Goal: Communication & Community: Answer question/provide support

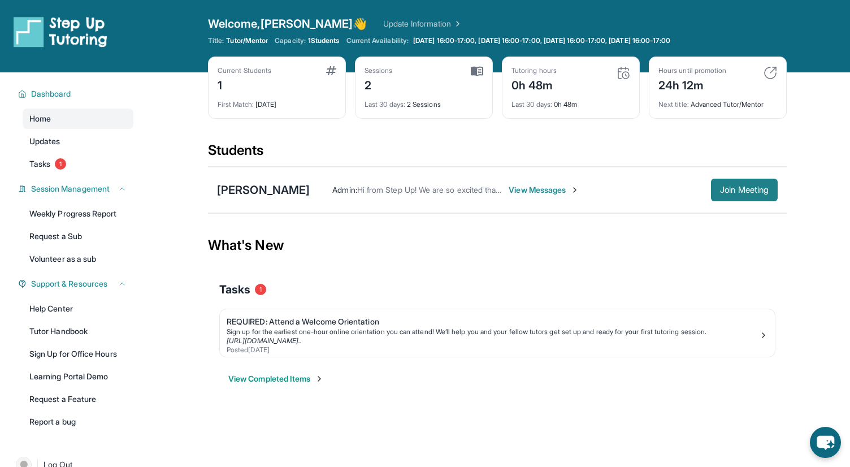
click at [736, 190] on span "Join Meeting" at bounding box center [744, 189] width 49 height 7
click at [743, 191] on span "Join Meeting" at bounding box center [744, 189] width 49 height 7
click at [256, 186] on div "[PERSON_NAME]" at bounding box center [263, 190] width 93 height 16
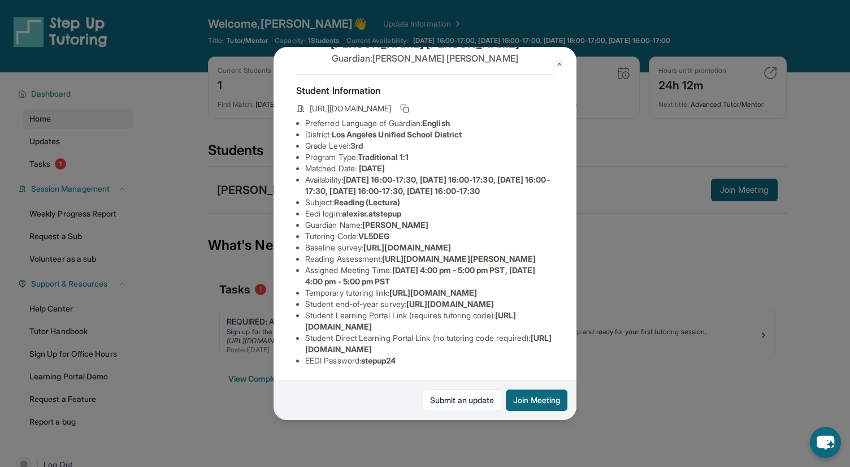
scroll to position [158, 0]
drag, startPoint x: 306, startPoint y: 347, endPoint x: 539, endPoint y: 347, distance: 233.9
click at [539, 347] on li "Student Direct Learning Portal Link (no tutoring code required) : [URL][DOMAIN_…" at bounding box center [429, 343] width 249 height 23
copy span "[URL][DOMAIN_NAME]"
drag, startPoint x: 306, startPoint y: 326, endPoint x: 511, endPoint y: 323, distance: 205.6
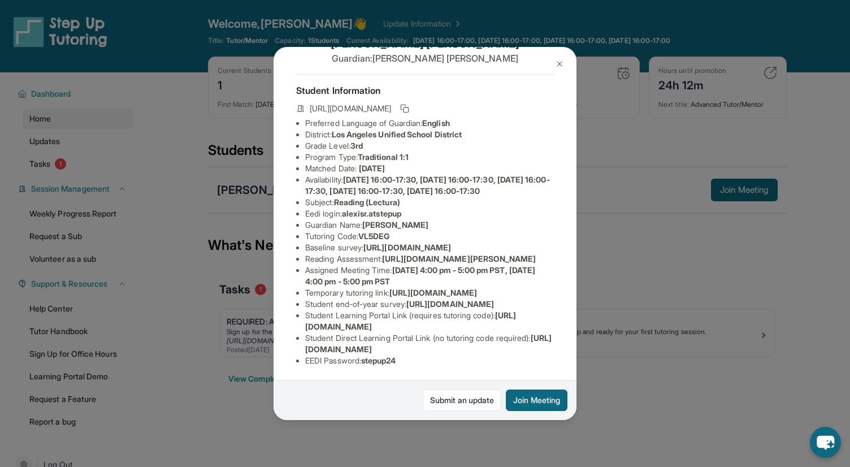
click at [511, 323] on li "Student Learning Portal Link (requires tutoring code) : [URL][DOMAIN_NAME]" at bounding box center [429, 321] width 249 height 23
copy span "[URL][DOMAIN_NAME]"
drag, startPoint x: 364, startPoint y: 123, endPoint x: 399, endPoint y: 123, distance: 35.6
click at [399, 230] on li "Tutoring Code : VL5DEG" at bounding box center [429, 235] width 249 height 11
copy span "VL5DEG"
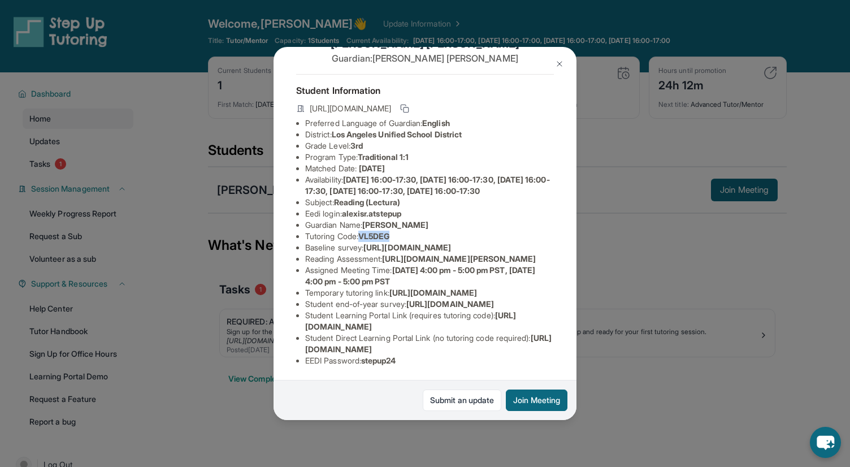
click at [558, 60] on img at bounding box center [559, 63] width 9 height 9
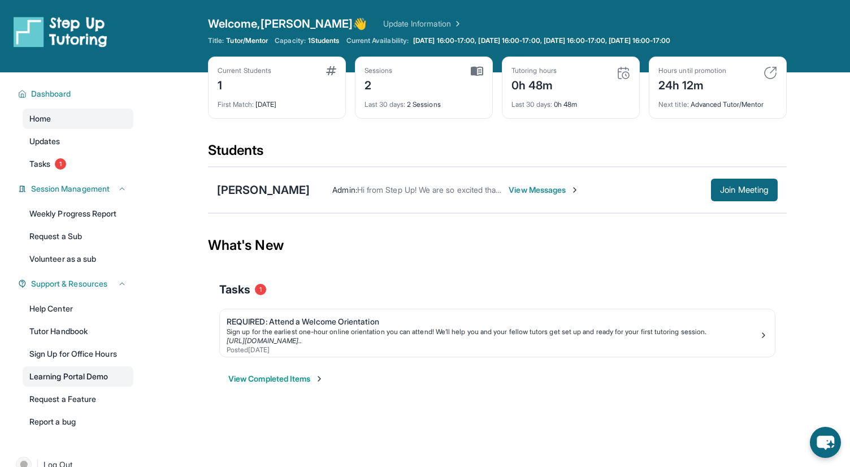
click at [72, 372] on link "Learning Portal Demo" at bounding box center [78, 376] width 111 height 20
